Goal: Book appointment/travel/reservation

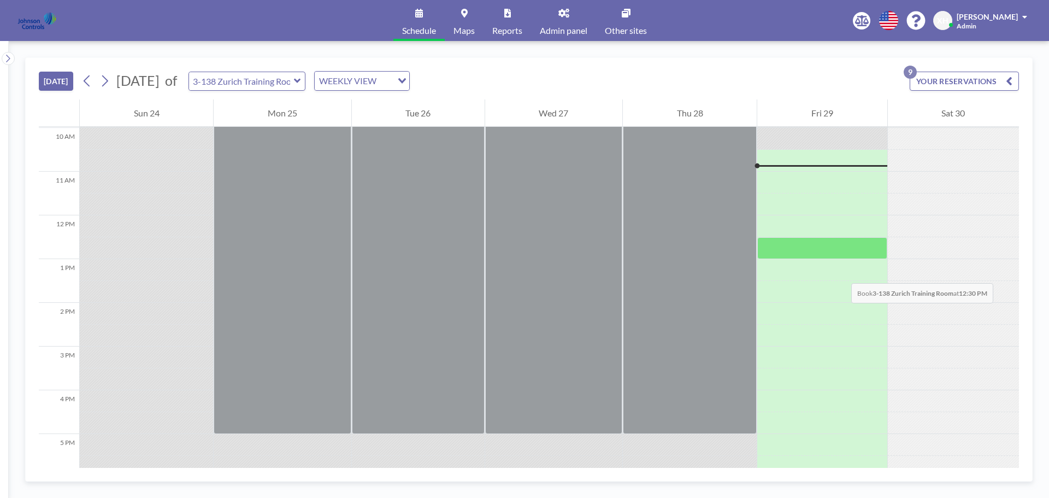
scroll to position [437, 0]
click at [1010, 79] on icon "button" at bounding box center [1009, 80] width 7 height 13
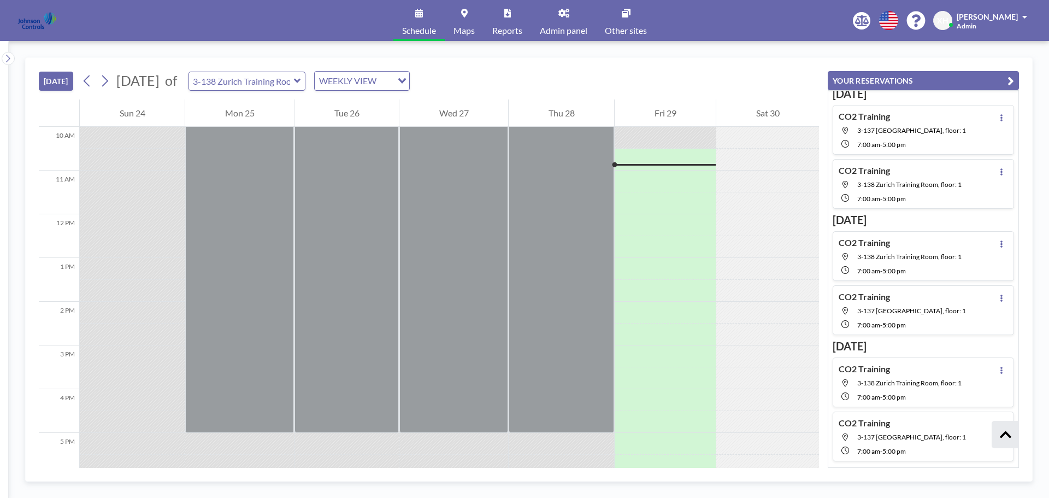
scroll to position [0, 0]
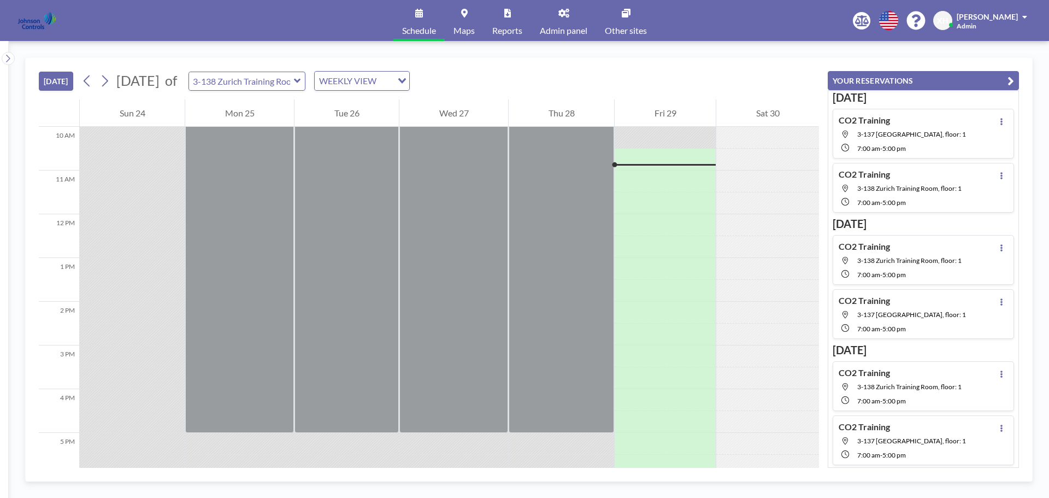
click at [409, 83] on div "WEEKLY VIEW Loading..." at bounding box center [362, 81] width 95 height 19
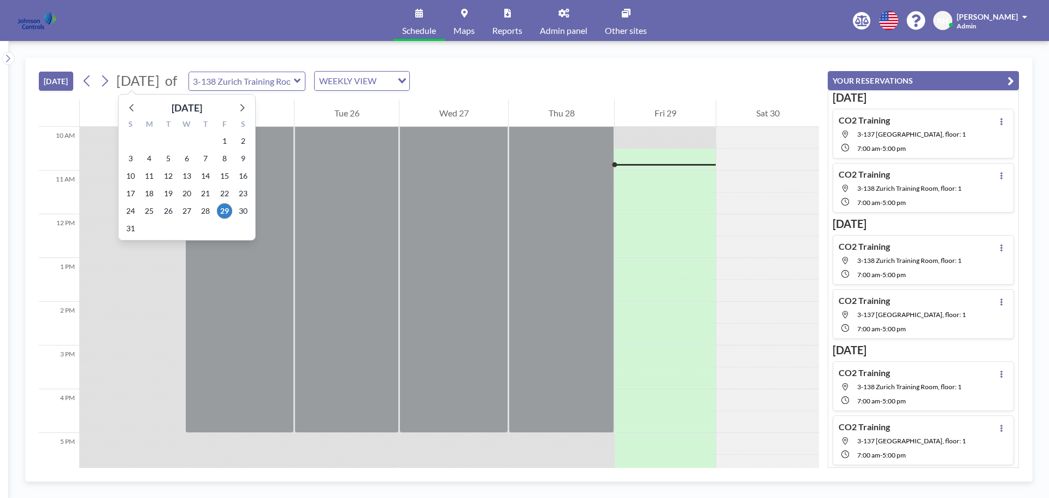
click at [160, 84] on span "[DATE]" at bounding box center [137, 80] width 43 height 16
click at [240, 107] on icon at bounding box center [241, 107] width 14 height 14
click at [225, 180] on span "19" at bounding box center [224, 175] width 15 height 15
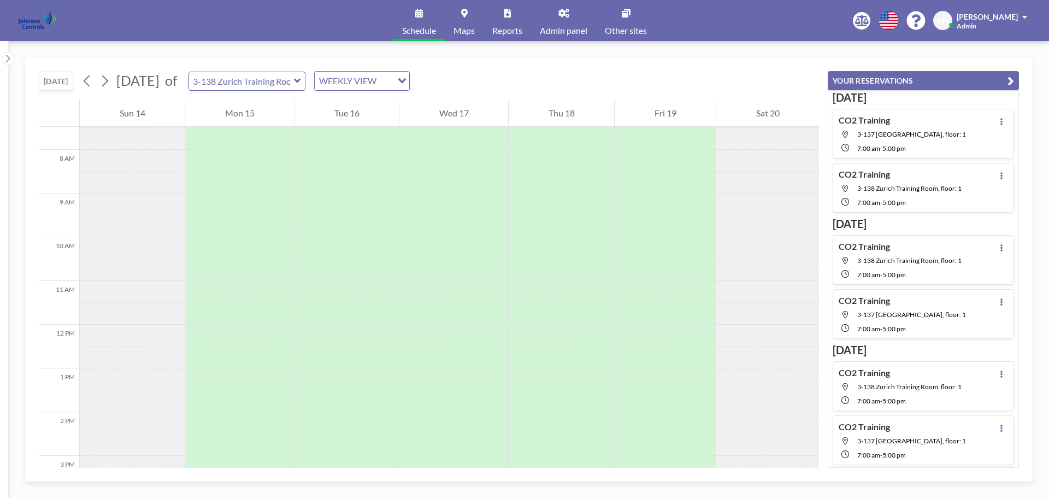
scroll to position [328, 0]
click at [637, 159] on div at bounding box center [665, 160] width 101 height 22
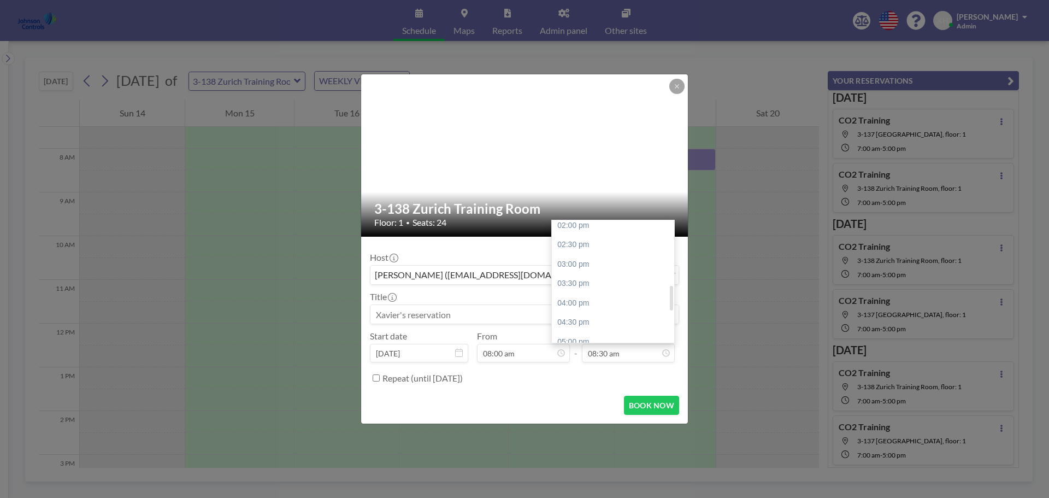
scroll to position [371, 0]
click at [594, 293] on div "05:00 pm" at bounding box center [616, 288] width 128 height 20
type input "05:00 pm"
click at [378, 377] on input "Repeat (until [DATE])" at bounding box center [376, 377] width 7 height 7
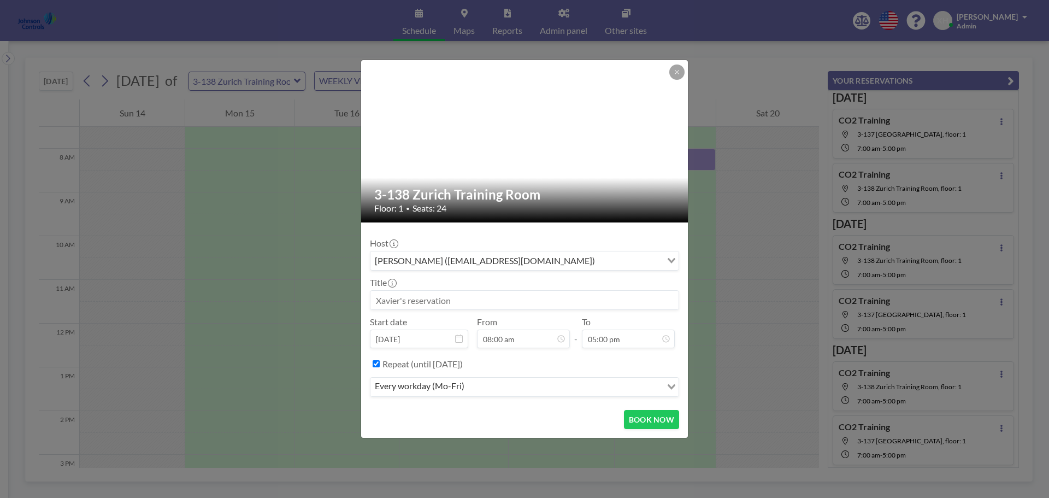
click at [493, 391] on input "Search for option" at bounding box center [564, 387] width 193 height 14
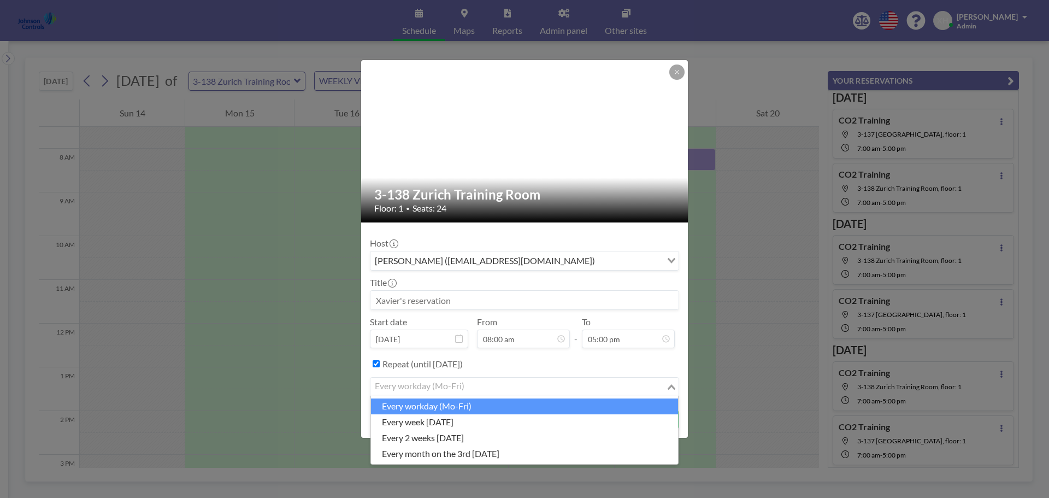
click at [493, 391] on input "Search for option" at bounding box center [519, 387] width 294 height 14
click at [377, 363] on input "Repeat (until [DATE])" at bounding box center [376, 363] width 7 height 7
checkbox input "false"
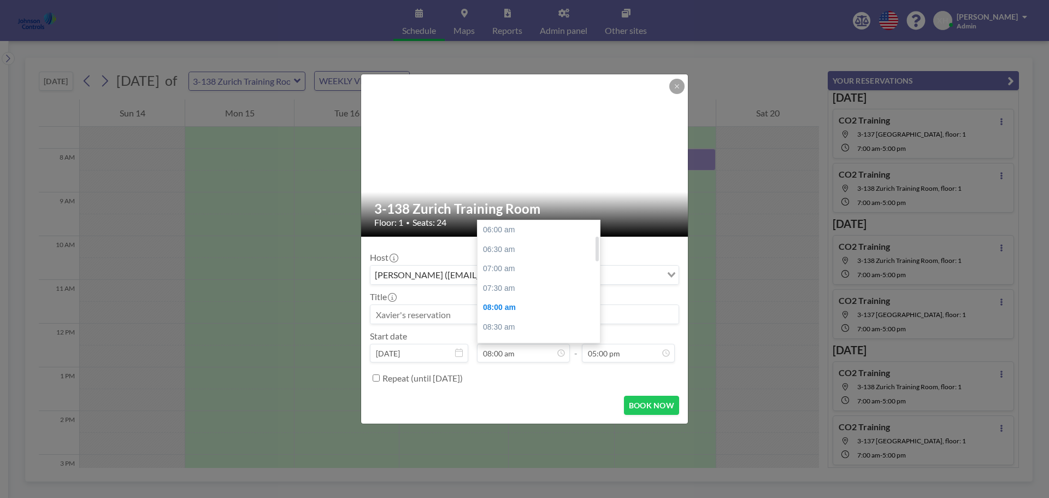
scroll to position [78, 0]
click at [441, 316] on input at bounding box center [525, 314] width 308 height 19
click at [461, 314] on input at bounding box center [525, 314] width 308 height 19
click at [536, 321] on input at bounding box center [525, 314] width 308 height 19
paste input "Sage Dental Implant Academy"
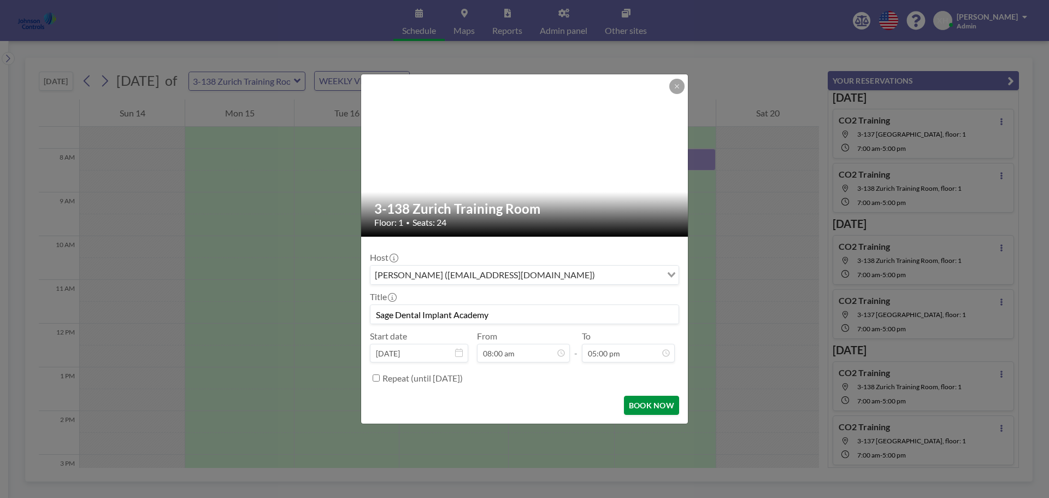
type input "Sage Dental Implant Academy"
click at [646, 402] on button "BOOK NOW" at bounding box center [651, 405] width 55 height 19
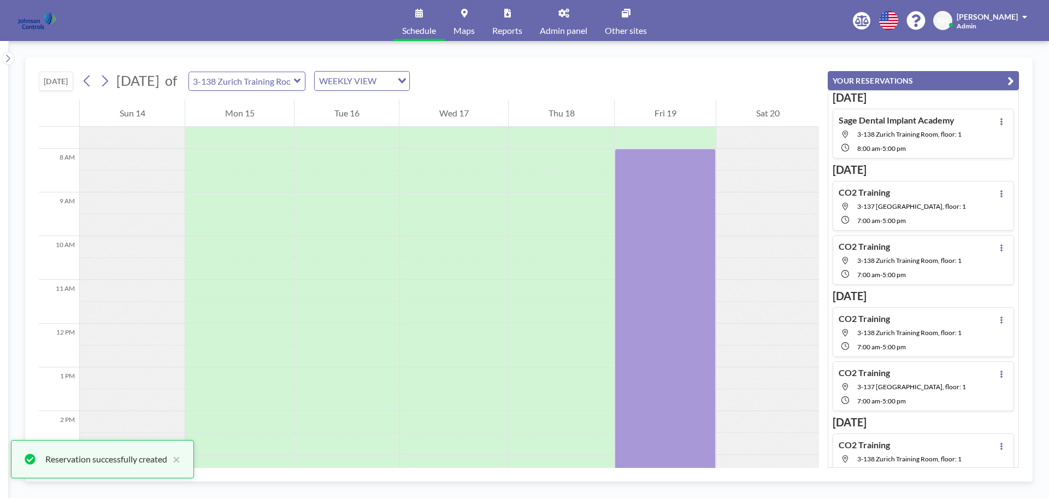
click at [730, 161] on div at bounding box center [768, 160] width 103 height 22
click at [730, 160] on div at bounding box center [768, 160] width 103 height 22
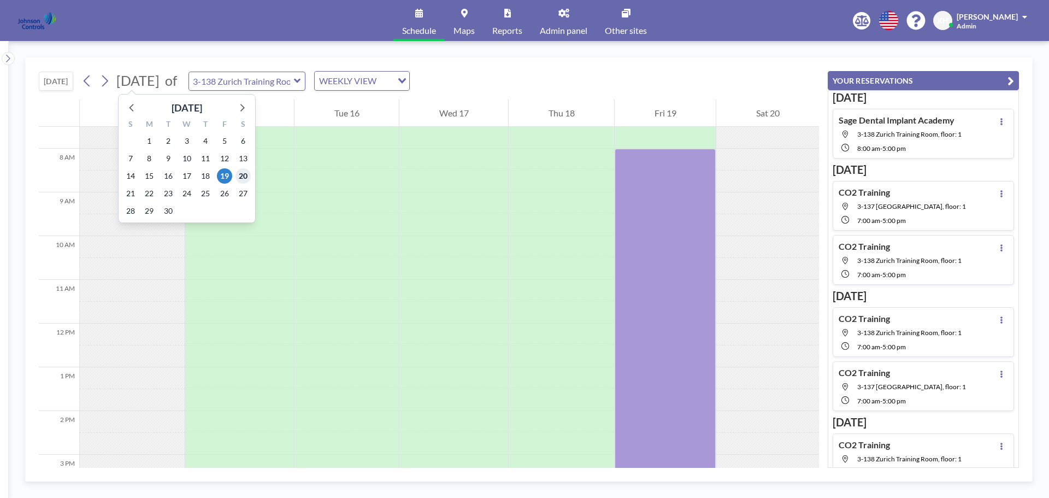
click at [243, 178] on span "20" at bounding box center [243, 175] width 15 height 15
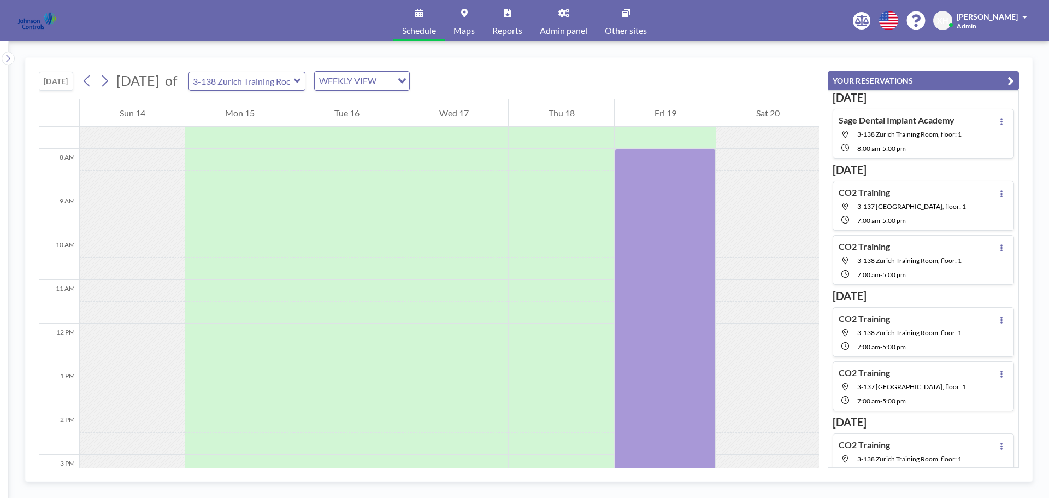
click at [746, 160] on div at bounding box center [768, 160] width 103 height 22
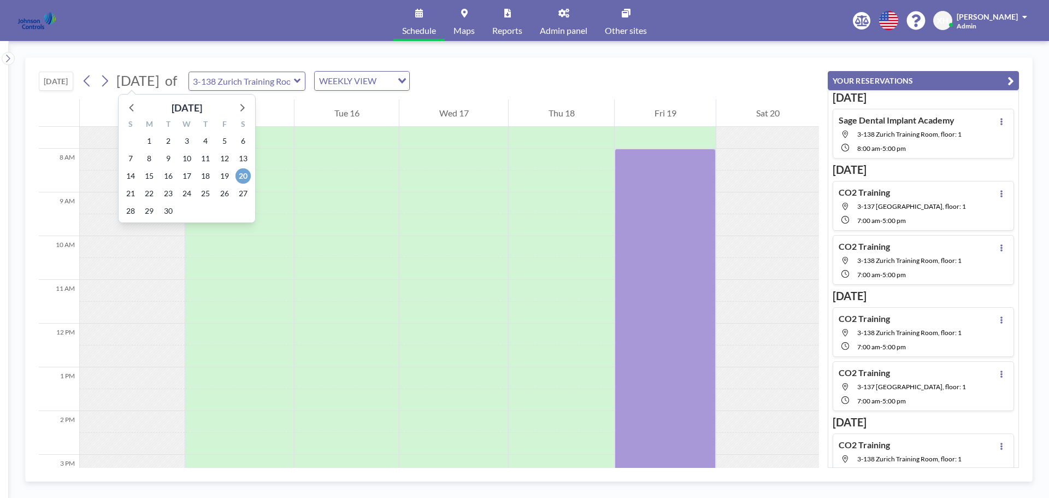
click at [242, 173] on span "20" at bounding box center [243, 175] width 15 height 15
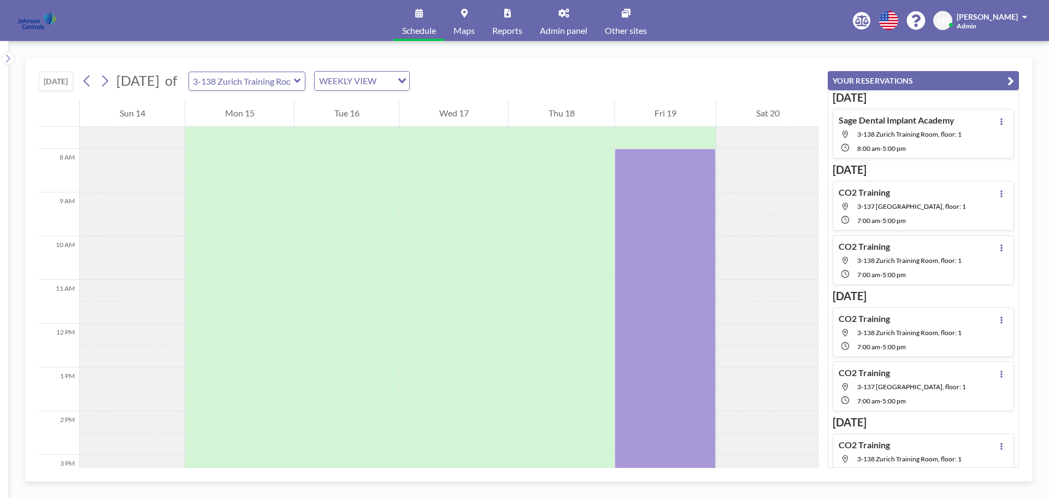
click at [731, 162] on div at bounding box center [768, 160] width 103 height 22
click at [766, 152] on div at bounding box center [768, 160] width 103 height 22
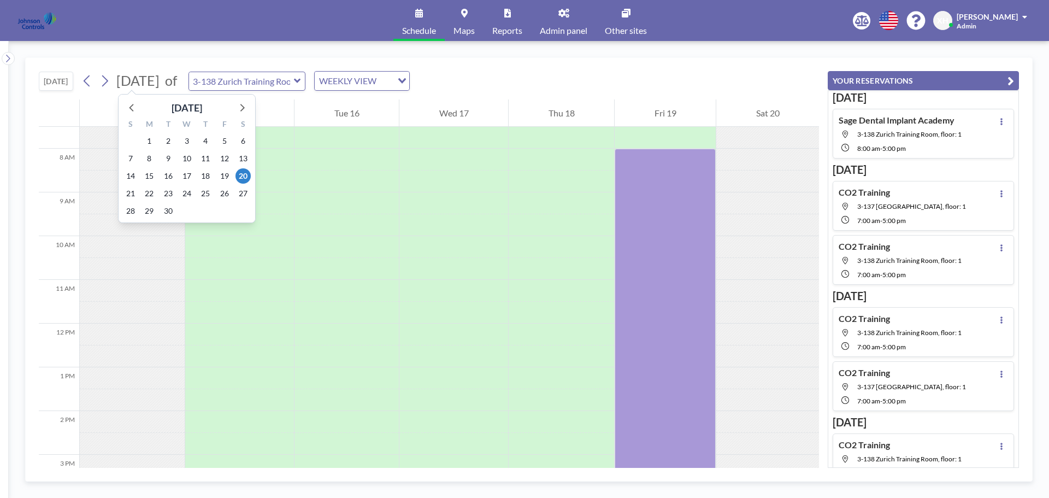
click at [160, 81] on span "[DATE]" at bounding box center [137, 80] width 43 height 16
click at [238, 175] on span "20" at bounding box center [243, 175] width 15 height 15
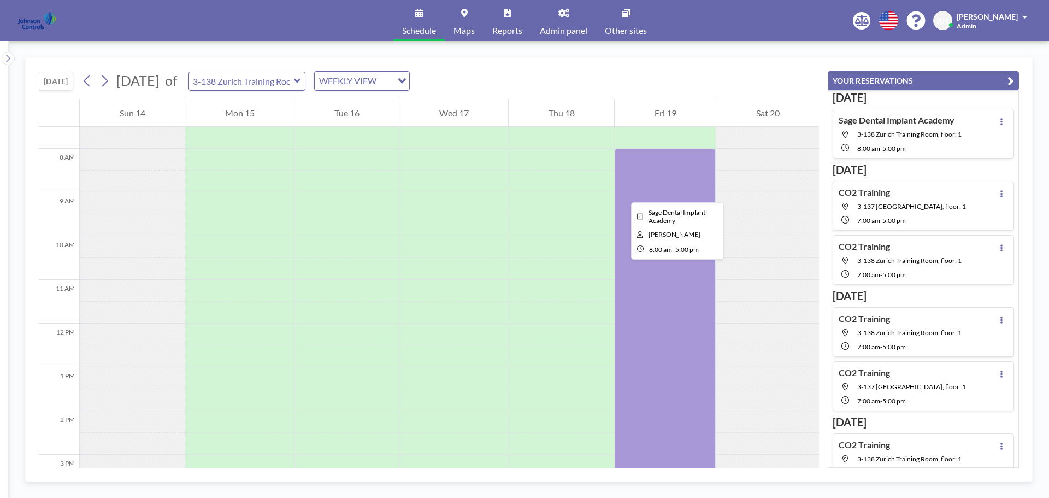
click at [623, 192] on div at bounding box center [665, 346] width 101 height 394
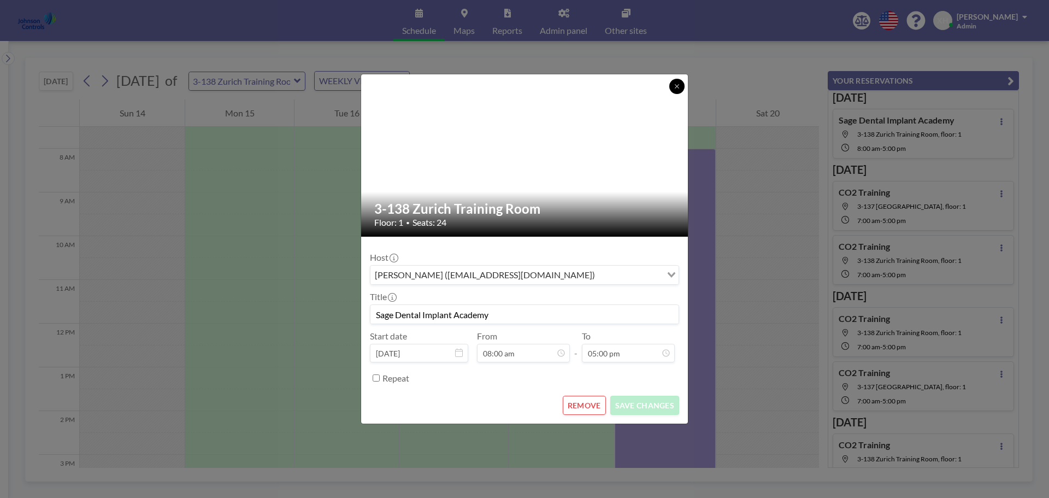
click at [675, 85] on icon at bounding box center [677, 86] width 7 height 7
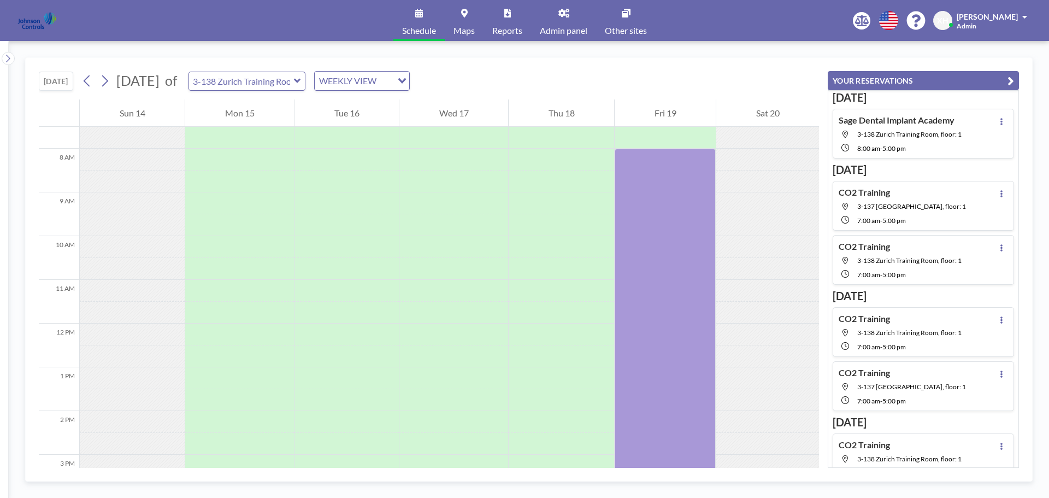
click at [752, 152] on div at bounding box center [768, 160] width 103 height 22
click at [1001, 124] on icon at bounding box center [1002, 121] width 2 height 7
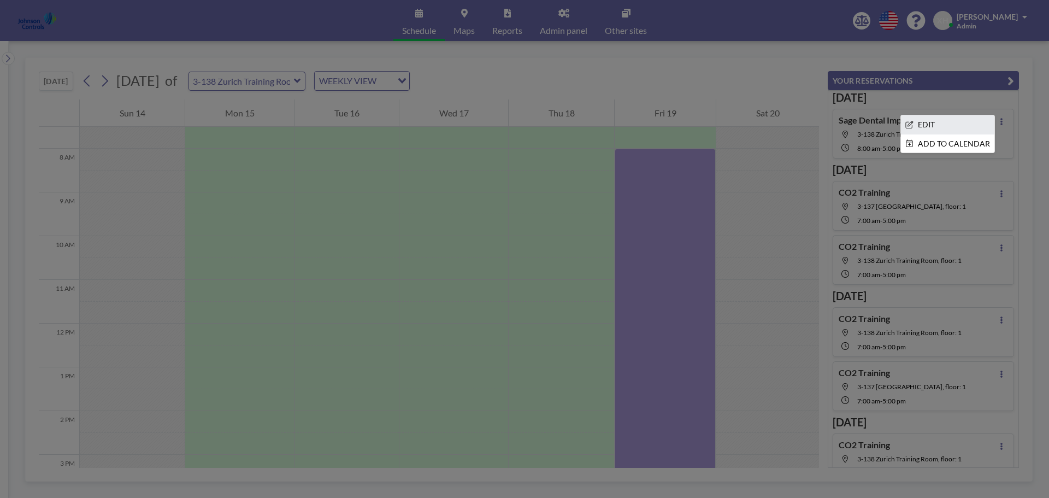
click at [952, 122] on li "EDIT" at bounding box center [947, 124] width 93 height 19
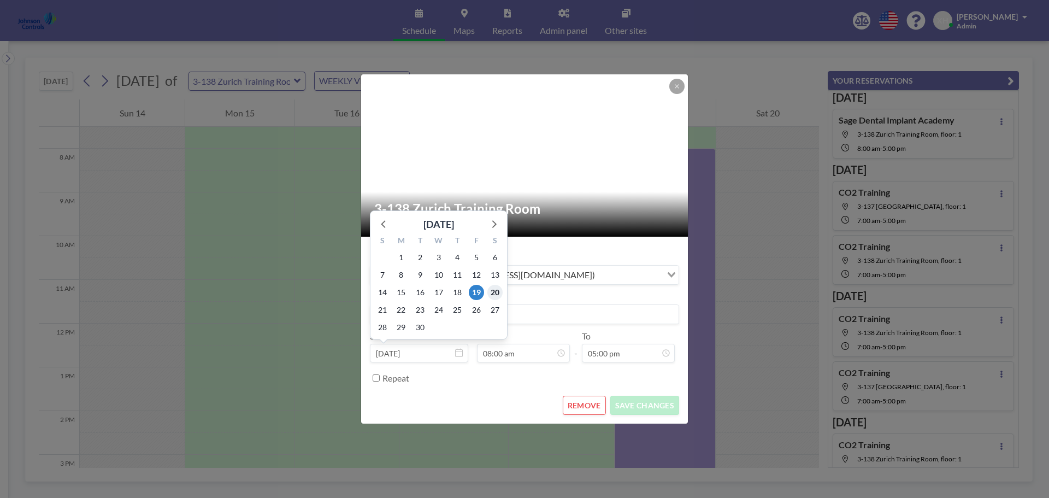
click at [491, 297] on span "20" at bounding box center [495, 292] width 15 height 15
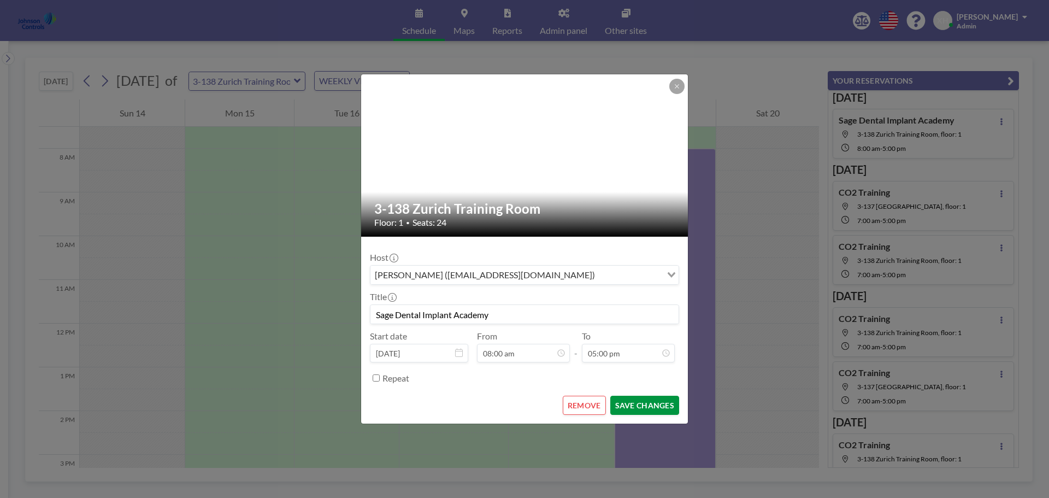
click at [638, 403] on button "SAVE CHANGES" at bounding box center [645, 405] width 69 height 19
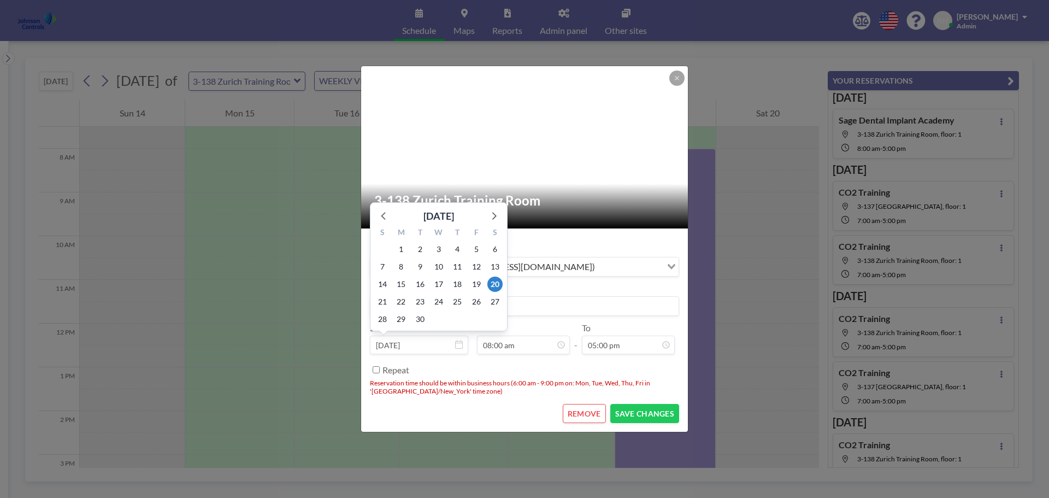
click at [451, 347] on input "[DATE]" at bounding box center [419, 345] width 98 height 19
click at [478, 280] on span "19" at bounding box center [476, 284] width 15 height 15
type input "[DATE]"
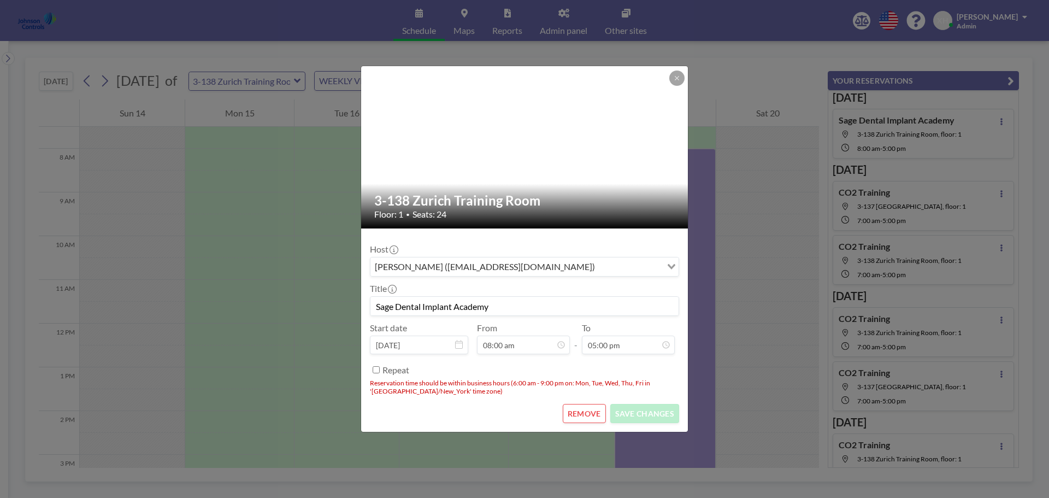
scroll to position [428, 0]
click at [676, 77] on icon at bounding box center [677, 78] width 7 height 7
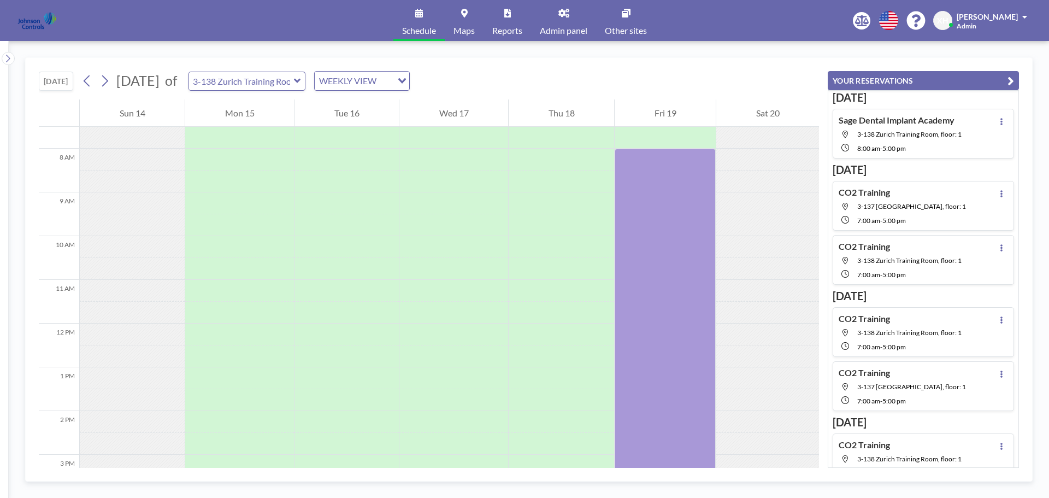
click at [750, 149] on div at bounding box center [768, 160] width 103 height 22
click at [1000, 122] on icon at bounding box center [1002, 121] width 4 height 7
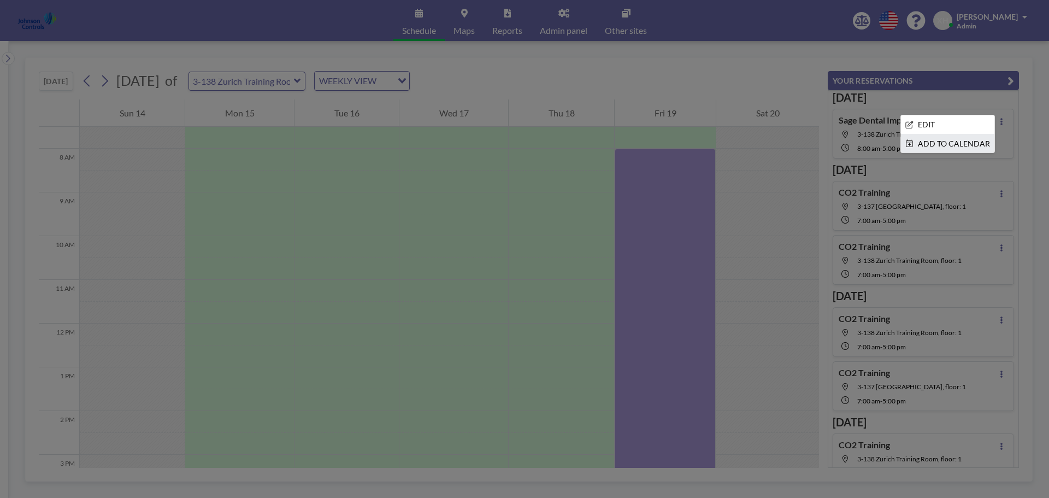
click at [961, 142] on li "ADD TO CALENDAR" at bounding box center [947, 143] width 93 height 19
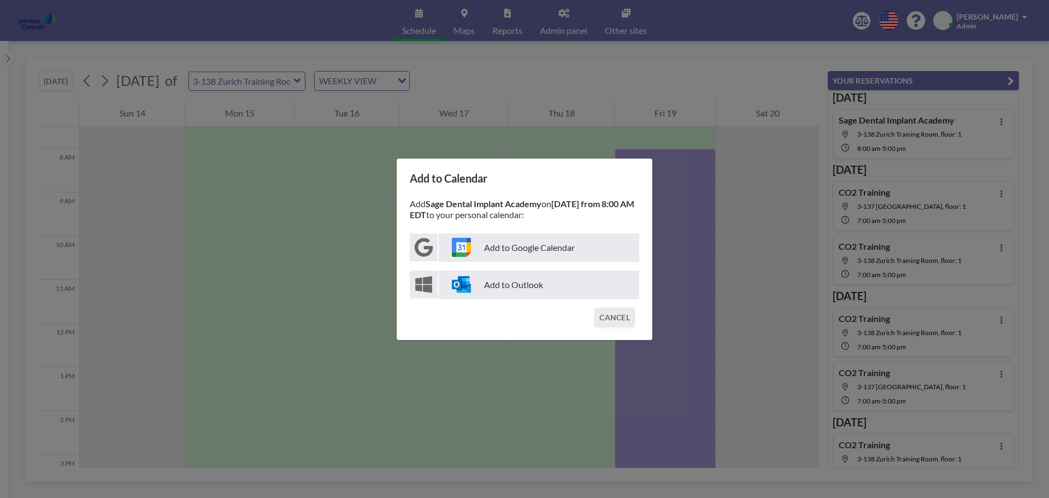
click at [509, 283] on p "Add to Outlook" at bounding box center [539, 285] width 201 height 28
click at [699, 73] on div "Add to Calendar Add Sage Dental Implant Academy on [DATE] from 8:00 AM EDT to y…" at bounding box center [524, 249] width 1049 height 498
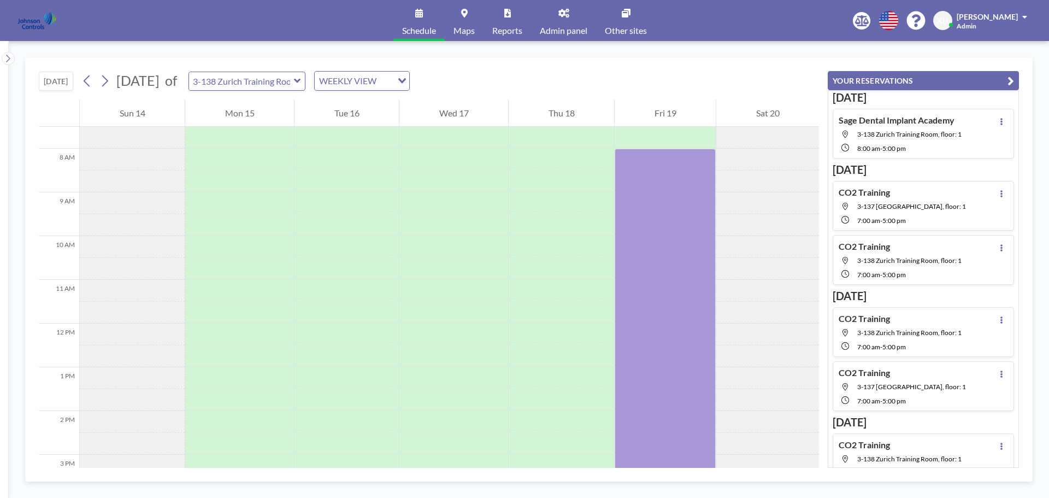
click at [738, 159] on div at bounding box center [768, 160] width 103 height 22
click at [778, 173] on div at bounding box center [768, 182] width 103 height 22
